Goal: Transaction & Acquisition: Obtain resource

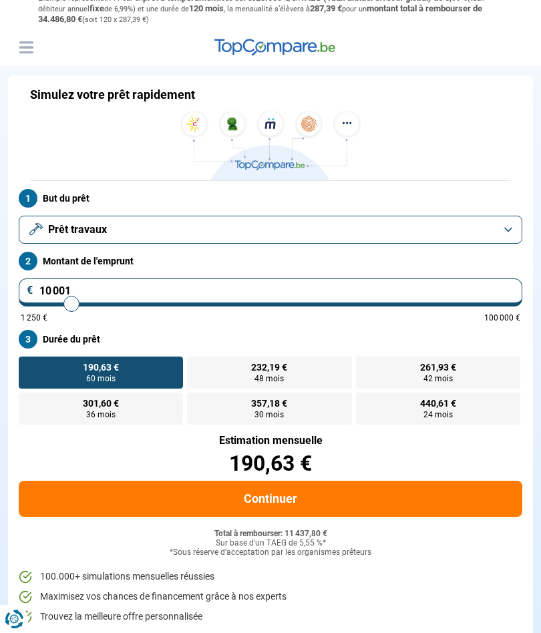
scroll to position [24, 0]
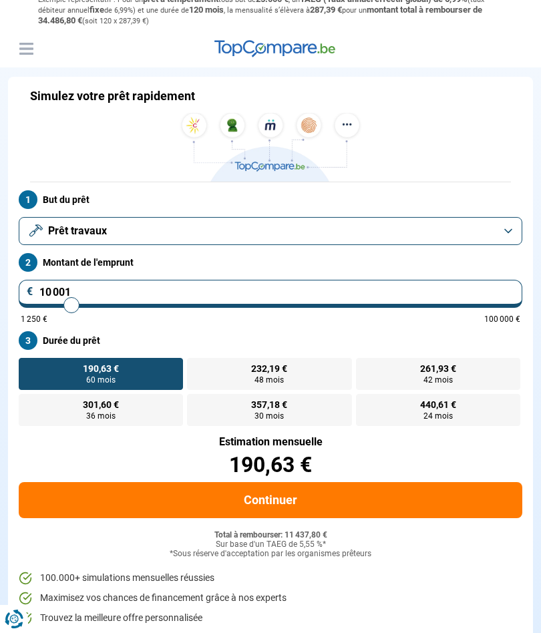
click at [83, 285] on input "10 001" at bounding box center [270, 294] width 503 height 28
type input "1 000"
type input "1250"
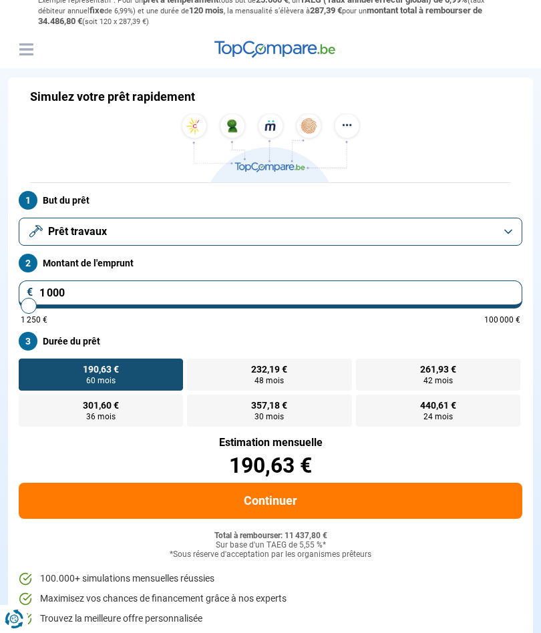
type input "1 250"
type input "1250"
radio input "true"
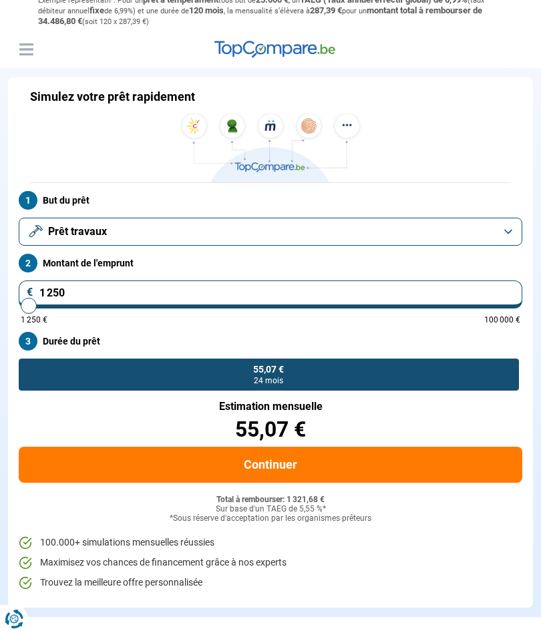
type input "12 500"
type input "12500"
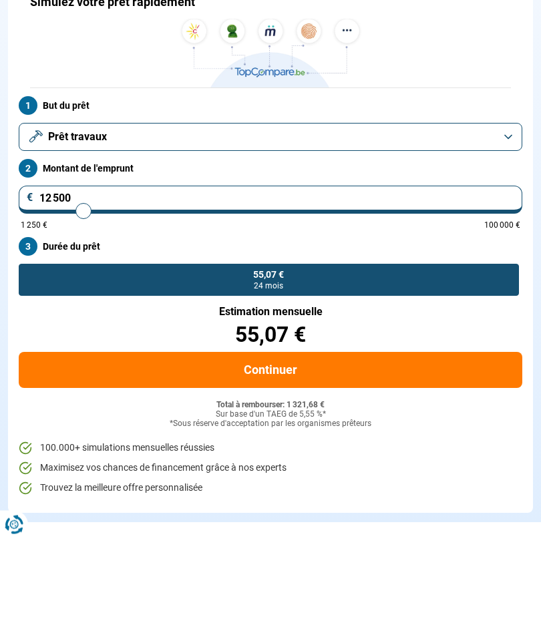
radio input "false"
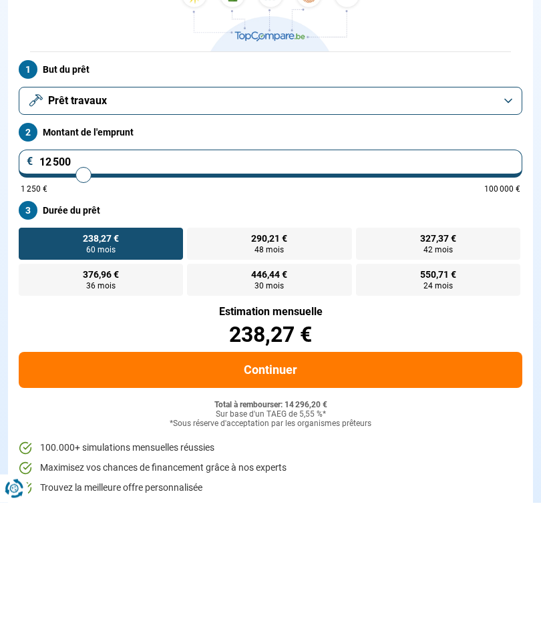
type input "125 000"
type input "100000"
type input "100 000"
type input "100000"
radio input "false"
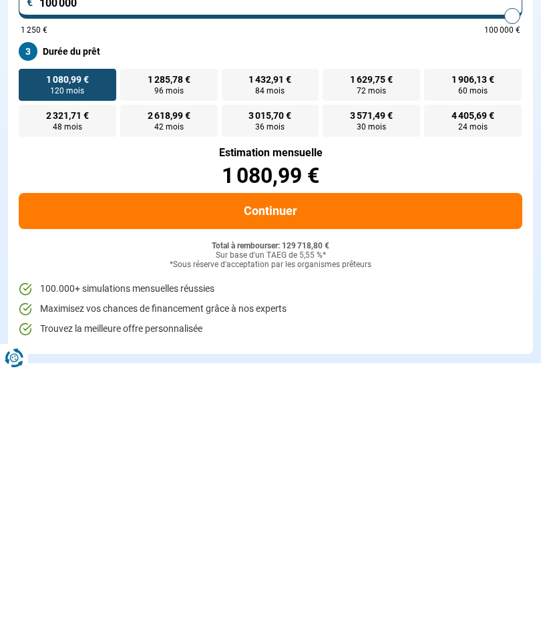
scroll to position [54, 0]
